Goal: Information Seeking & Learning: Learn about a topic

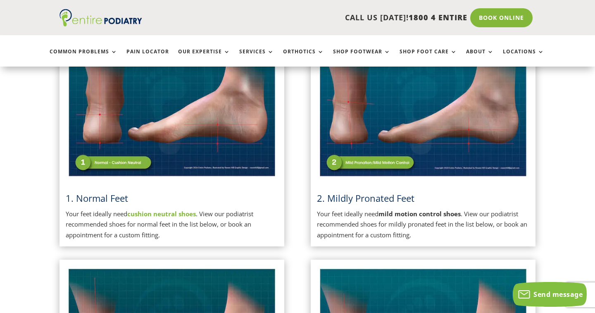
scroll to position [282, 0]
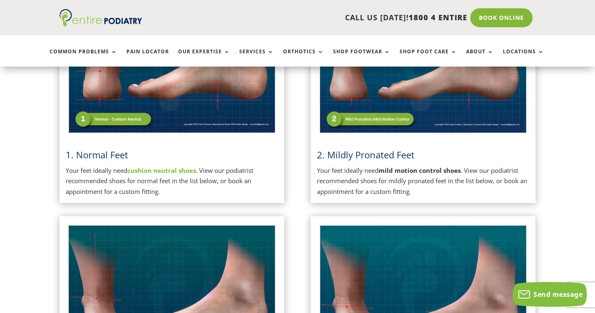
click at [334, 115] on img at bounding box center [423, 61] width 213 height 150
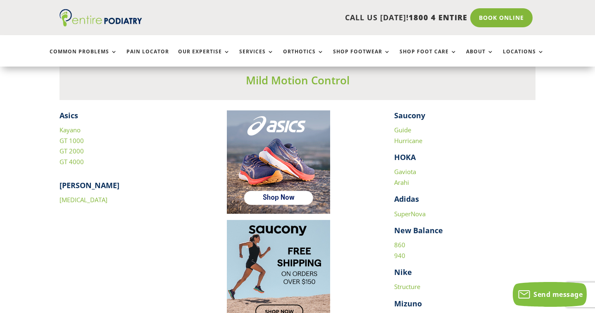
scroll to position [1139, 0]
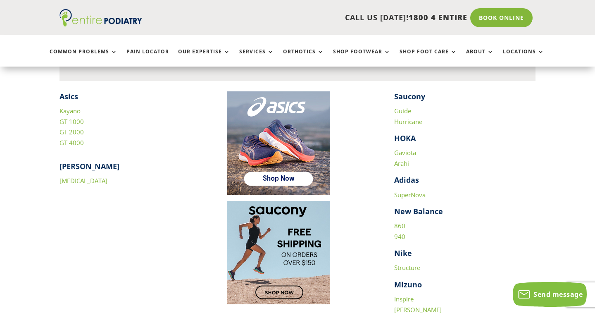
click at [65, 177] on link "[MEDICAL_DATA]" at bounding box center [84, 181] width 48 height 8
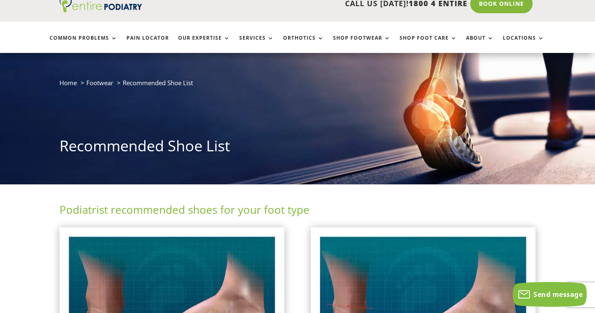
scroll to position [0, 0]
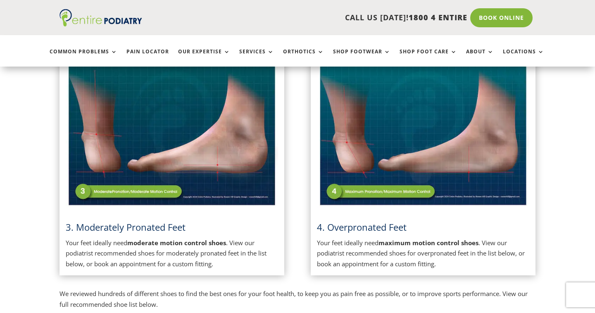
scroll to position [447, 0]
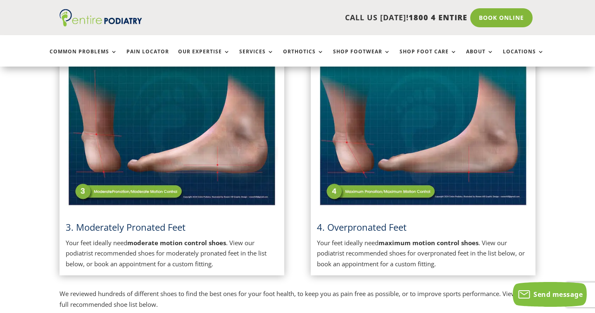
click at [187, 154] on img at bounding box center [172, 133] width 213 height 150
click at [186, 147] on img at bounding box center [172, 133] width 213 height 150
click at [119, 254] on p "Your feet ideally need moderate motion control shoes . View our podiatrist reco…" at bounding box center [172, 254] width 213 height 32
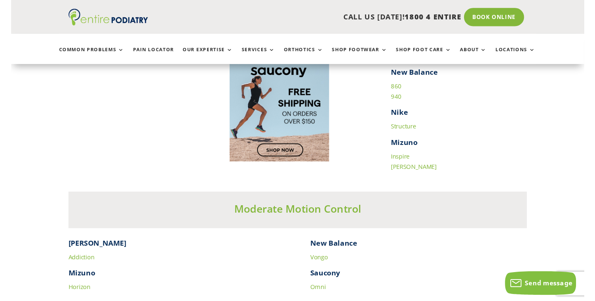
scroll to position [1286, 0]
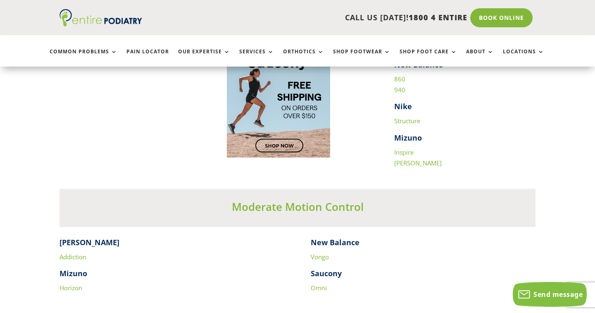
click at [71, 253] on link "Addiction" at bounding box center [73, 257] width 27 height 8
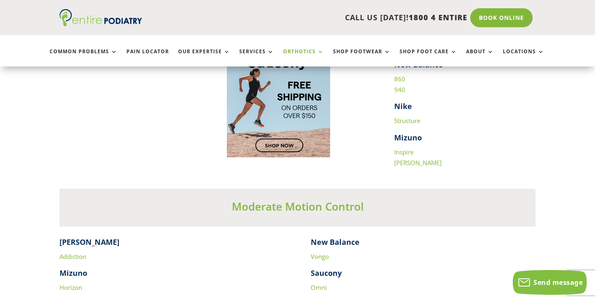
scroll to position [1298, 0]
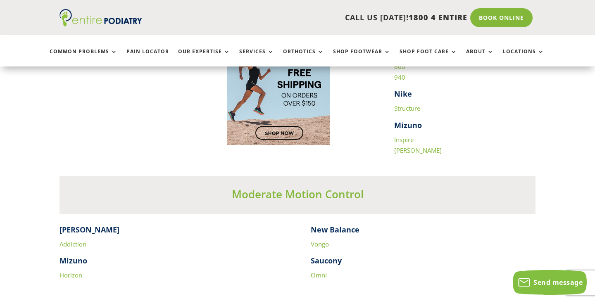
click at [320, 271] on link "Omni" at bounding box center [319, 275] width 16 height 8
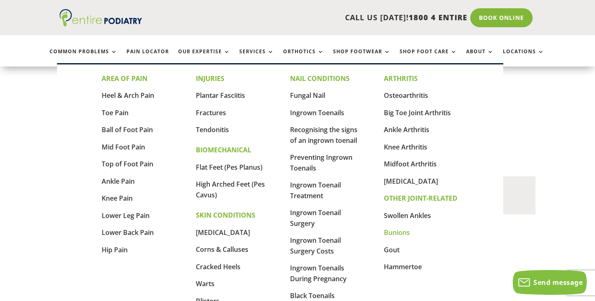
click at [397, 231] on link "Bunions" at bounding box center [397, 232] width 26 height 9
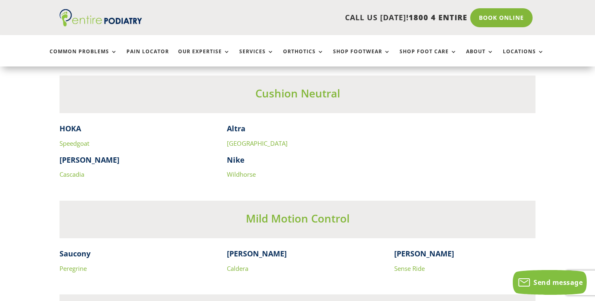
scroll to position [2230, 0]
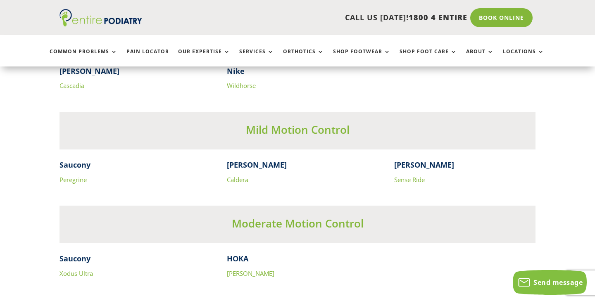
click at [237, 176] on link "Caldera" at bounding box center [238, 180] width 22 height 8
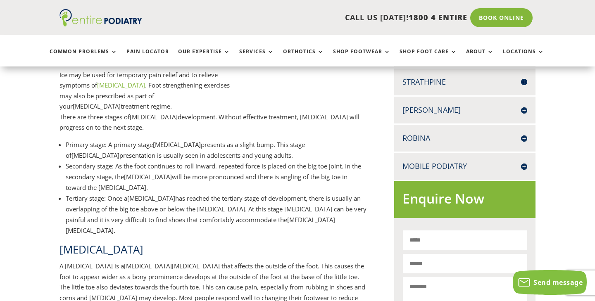
scroll to position [131, 0]
